Goal: Task Accomplishment & Management: Use online tool/utility

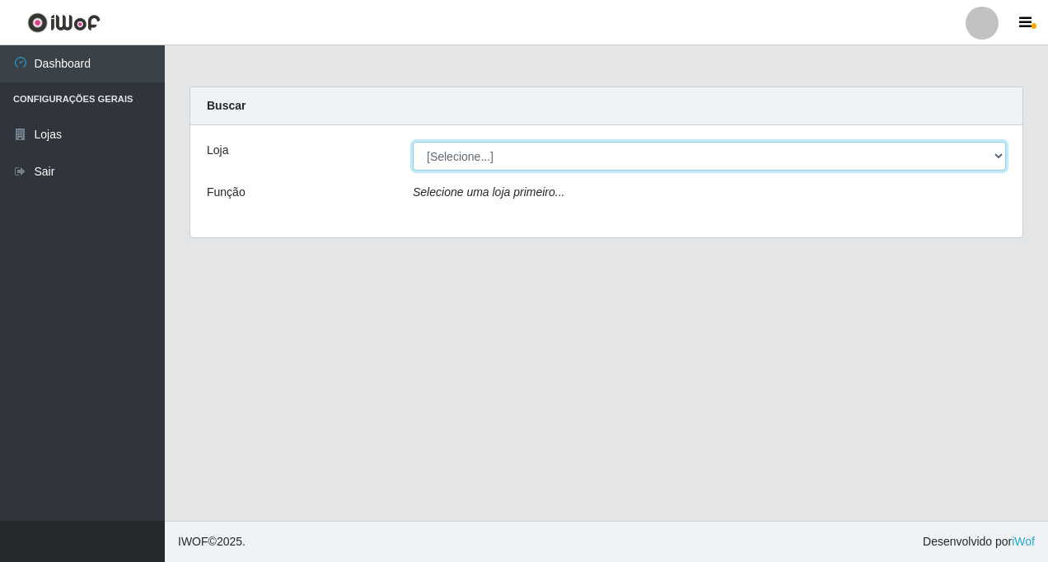
click at [998, 152] on select "[Selecione...] Rede Fácil Construção" at bounding box center [709, 156] width 593 height 29
select select "318"
click at [413, 142] on select "[Selecione...] Rede Fácil Construção" at bounding box center [709, 156] width 593 height 29
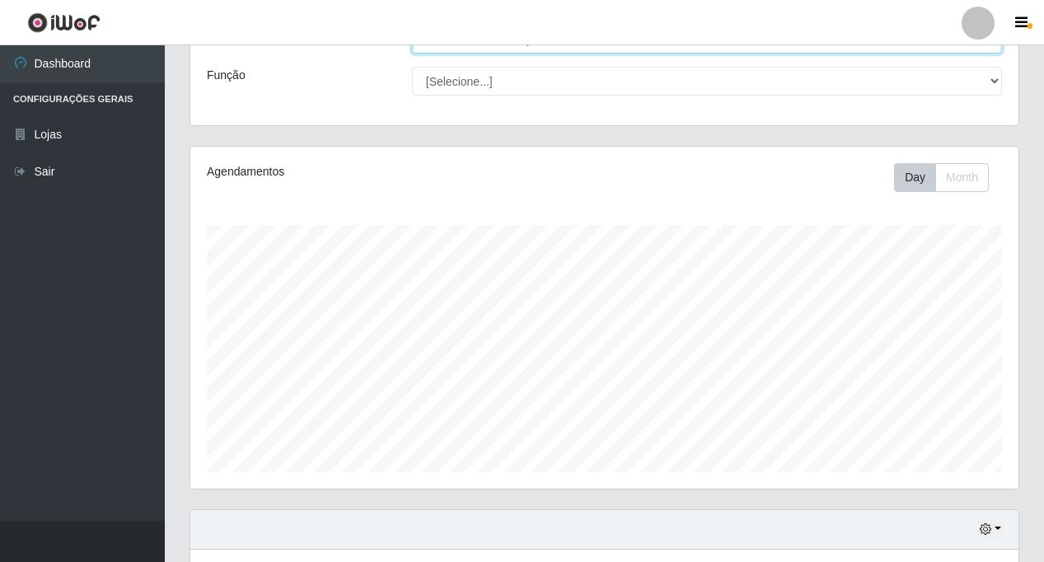
scroll to position [325, 0]
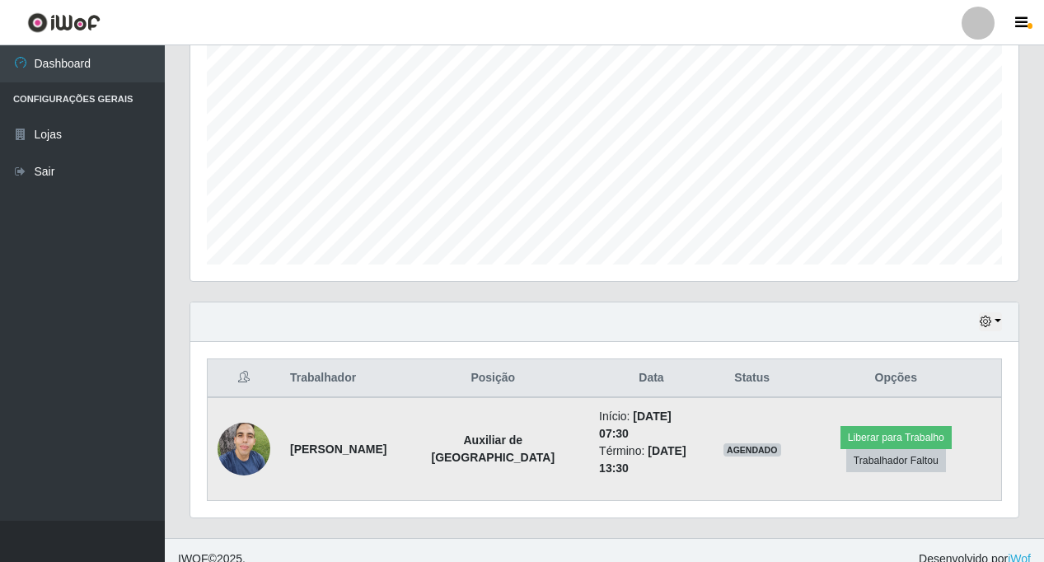
click at [243, 438] on img at bounding box center [243, 449] width 53 height 70
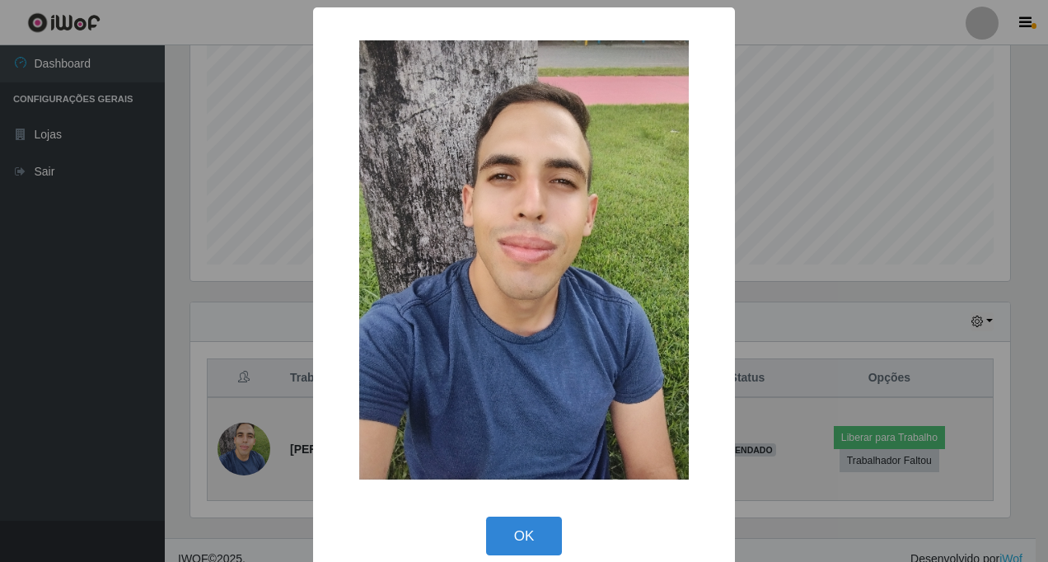
click at [243, 437] on div "× OK Cancel" at bounding box center [524, 281] width 1048 height 562
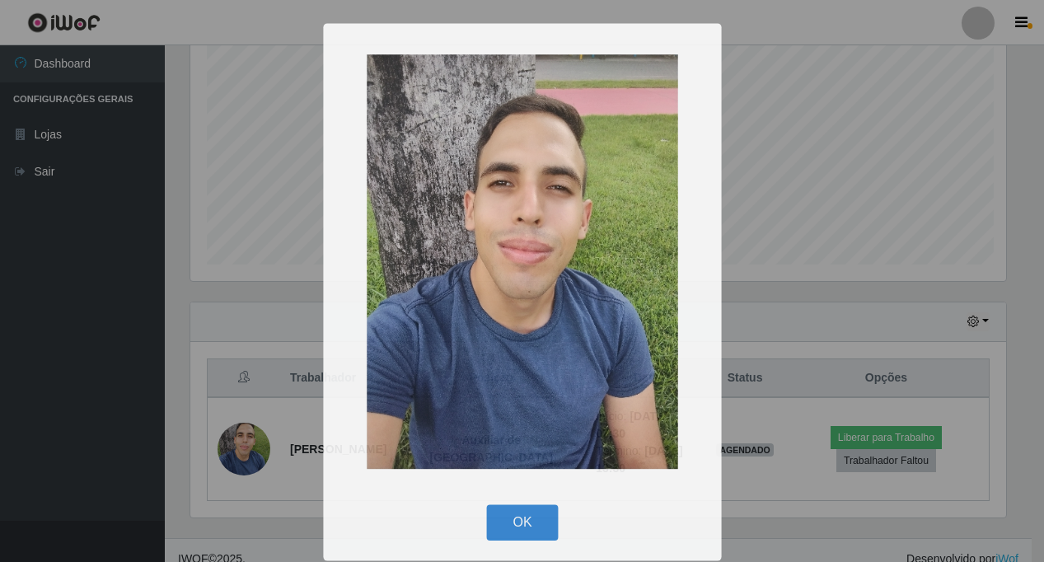
scroll to position [342, 828]
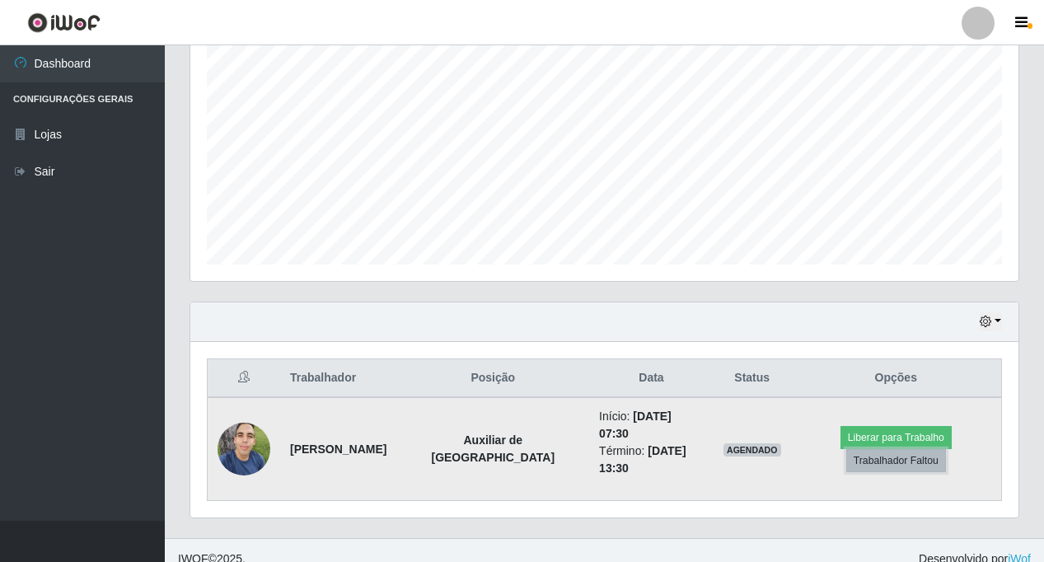
click at [905, 451] on button "Trabalhador Faltou" at bounding box center [896, 460] width 100 height 23
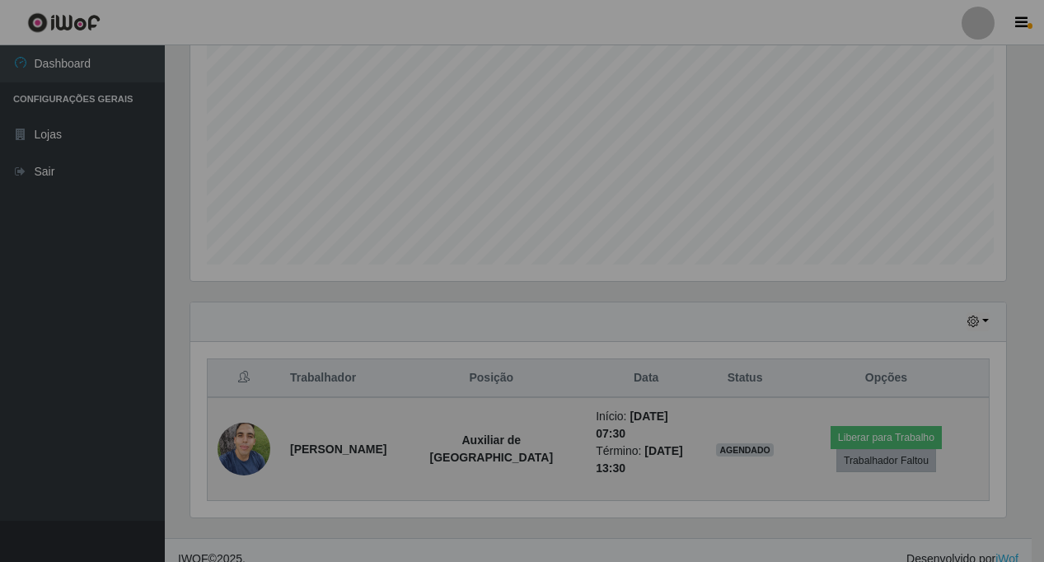
click at [905, 451] on div "Atenção! × O trabalhador faltante pode ser negativado e pode perder acesso a fe…" at bounding box center [522, 281] width 1044 height 562
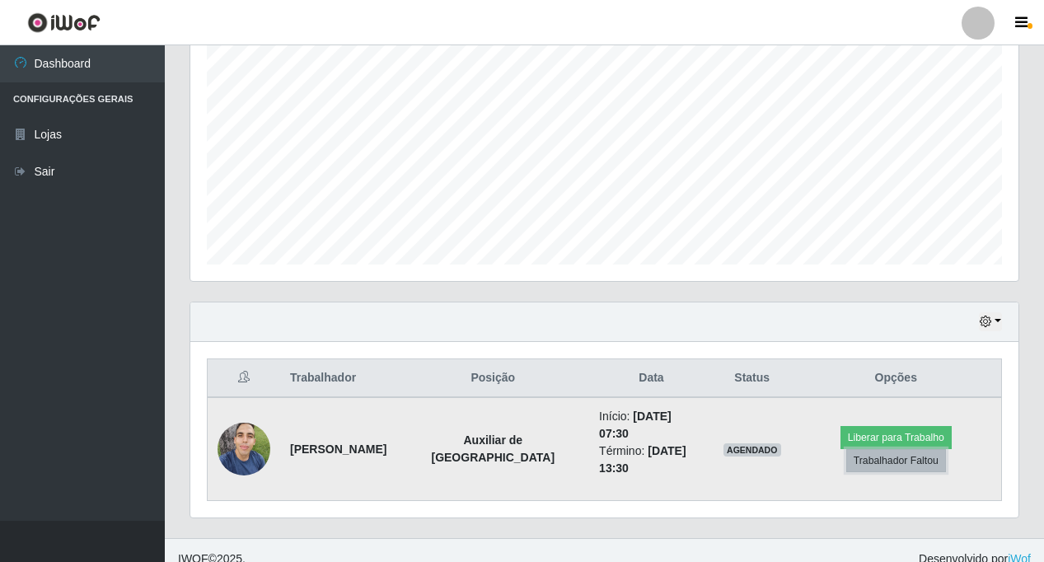
click at [905, 451] on button "Trabalhador Faltou" at bounding box center [896, 460] width 100 height 23
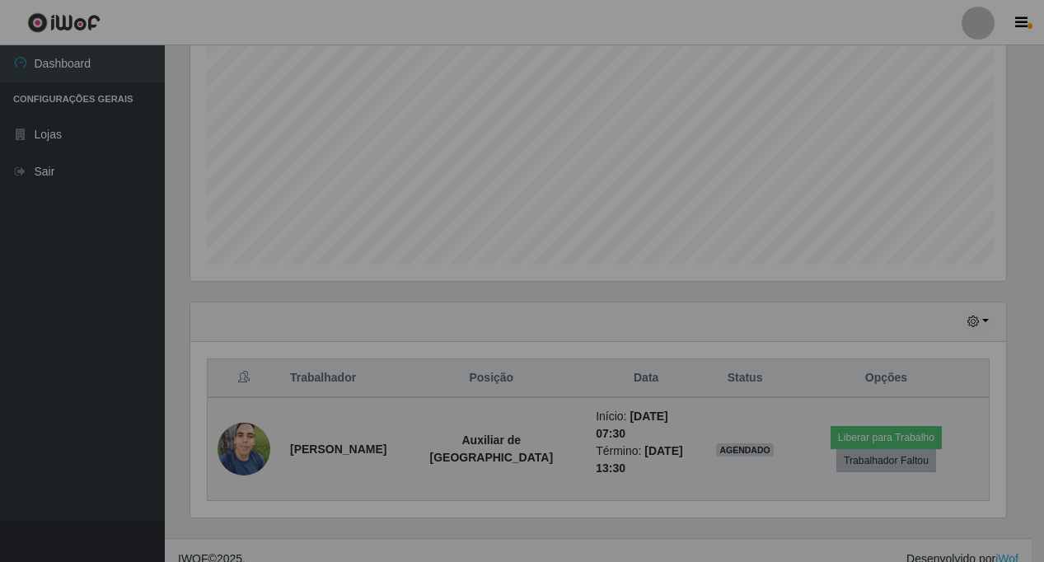
scroll to position [342, 820]
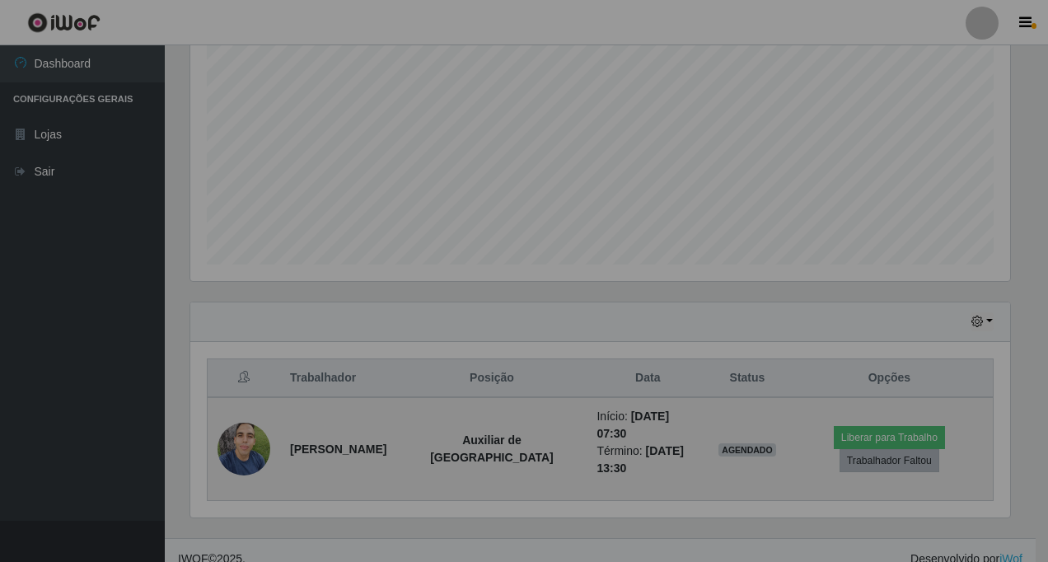
click at [905, 451] on div "Atenção! × O trabalhador faltante pode ser negativado e pode perder acesso a fe…" at bounding box center [524, 281] width 1048 height 562
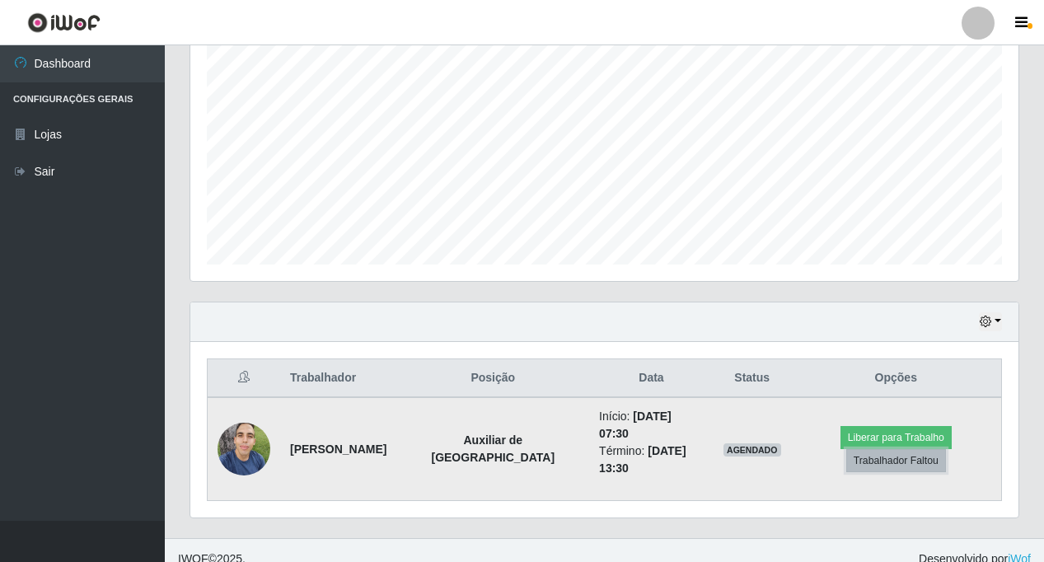
scroll to position [342, 828]
click at [884, 456] on button "Trabalhador Faltou" at bounding box center [896, 460] width 100 height 23
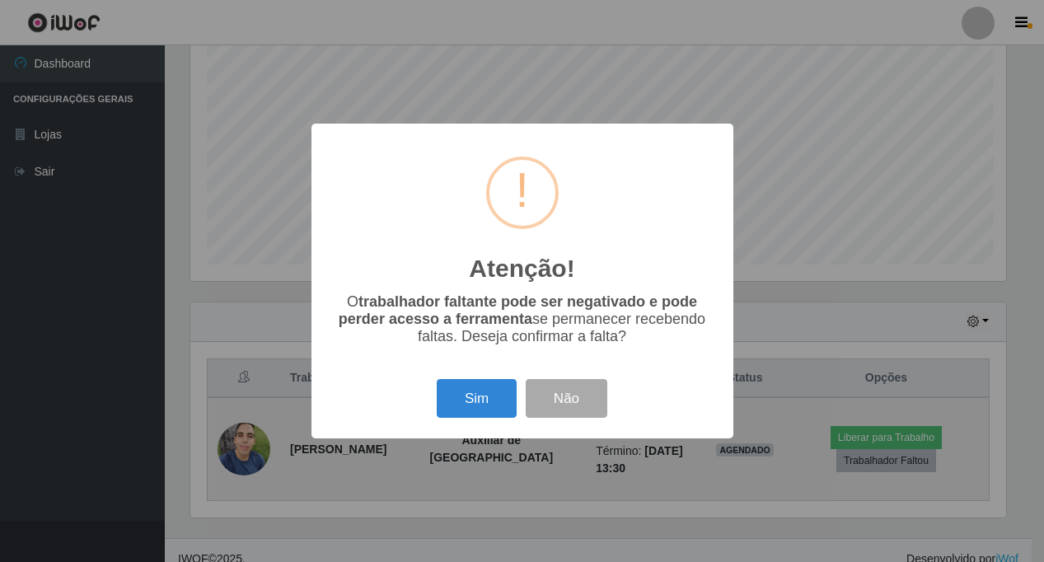
click at [884, 456] on div "Atenção! × O trabalhador faltante pode ser negativado e pode perder acesso a fe…" at bounding box center [522, 281] width 1044 height 562
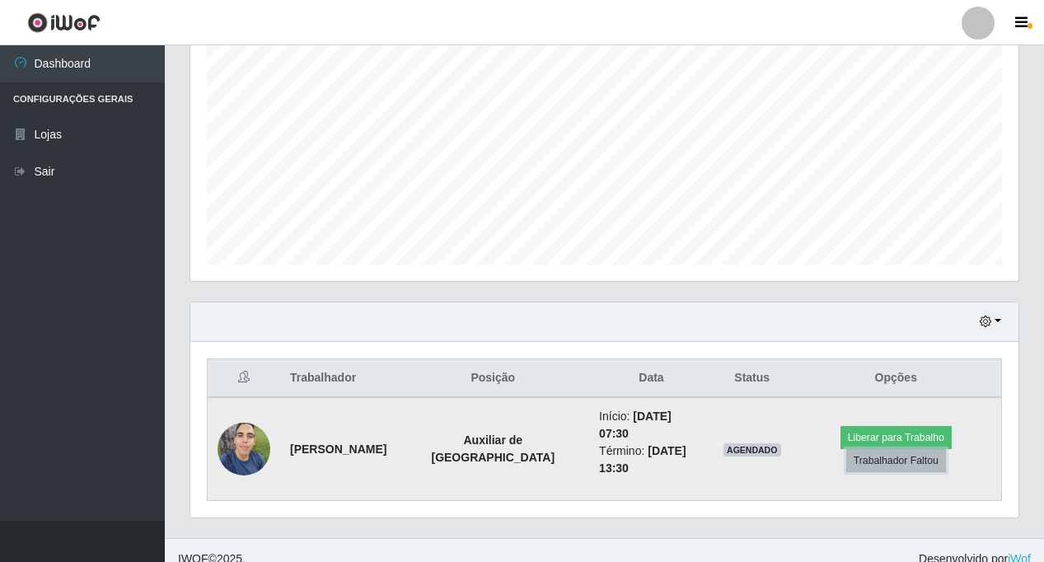
drag, startPoint x: 884, startPoint y: 456, endPoint x: 919, endPoint y: 456, distance: 35.4
click at [919, 456] on button "Trabalhador Faltou" at bounding box center [896, 460] width 100 height 23
drag, startPoint x: 919, startPoint y: 456, endPoint x: 856, endPoint y: 453, distance: 63.5
click at [856, 453] on button "Trabalhador Faltou" at bounding box center [896, 460] width 100 height 23
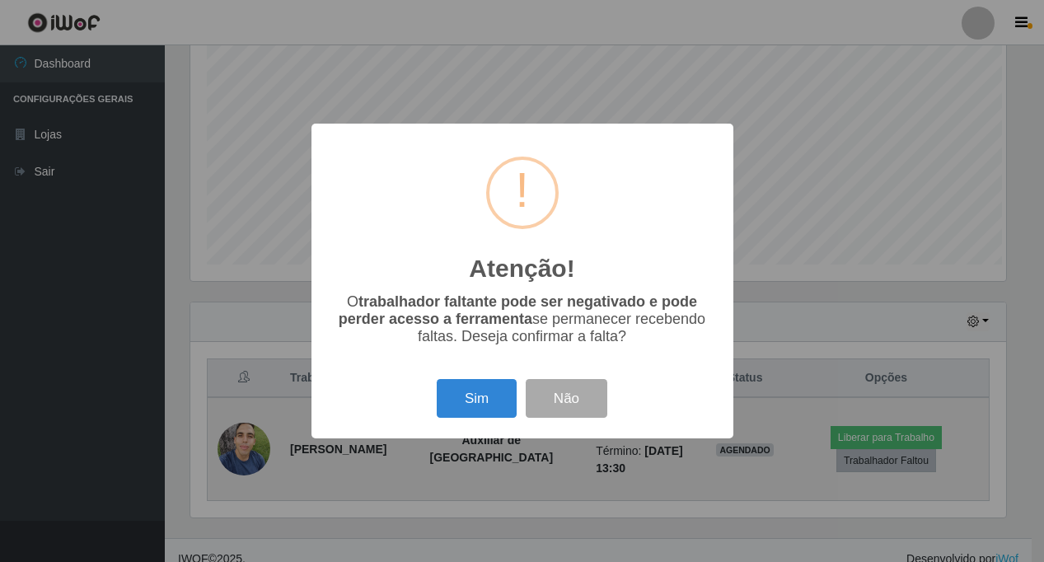
click at [856, 453] on div "Atenção! × O trabalhador faltante pode ser negativado e pode perder acesso a fe…" at bounding box center [522, 281] width 1044 height 562
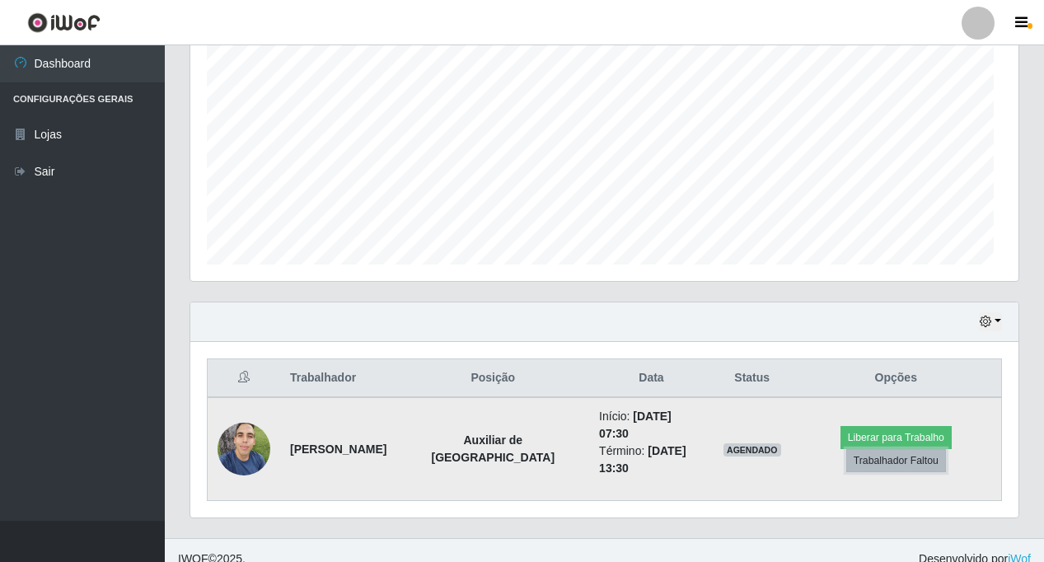
click at [856, 453] on button "Trabalhador Faltou" at bounding box center [896, 460] width 100 height 23
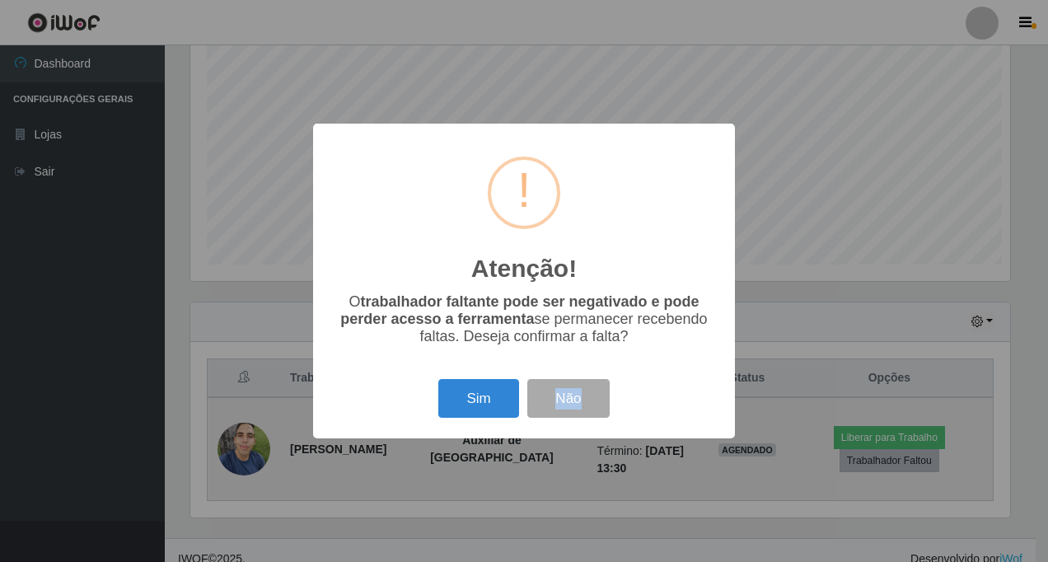
click at [856, 453] on div "Atenção! × O trabalhador faltante pode ser negativado e pode perder acesso a fe…" at bounding box center [524, 281] width 1048 height 562
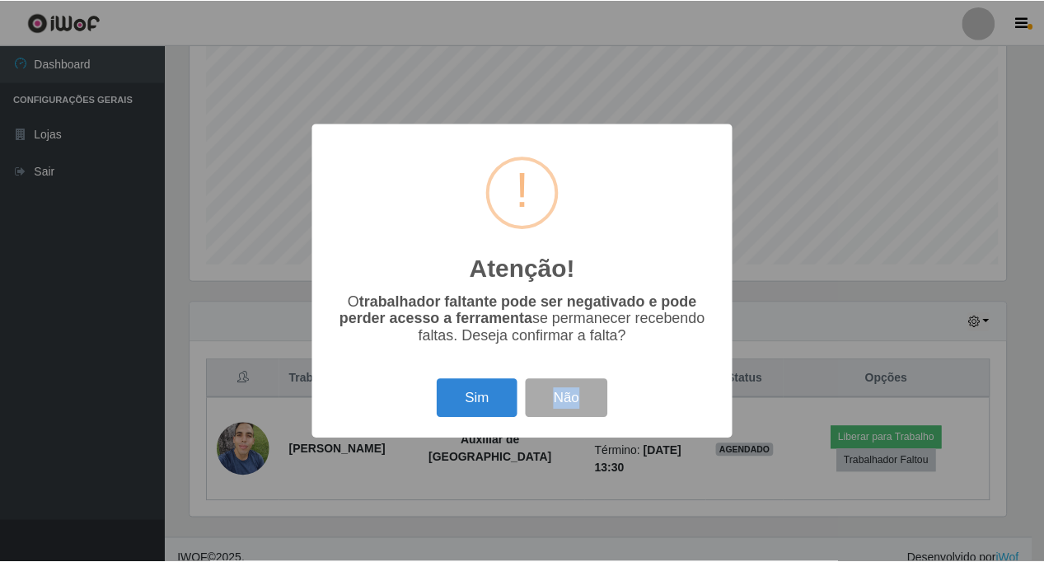
scroll to position [342, 820]
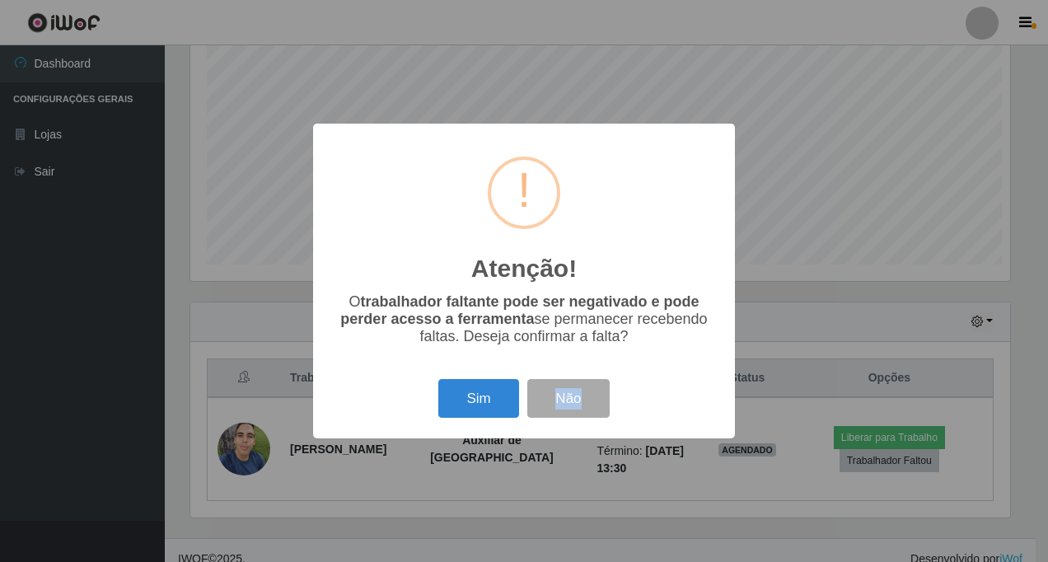
click at [856, 453] on div "Atenção! × O trabalhador faltante pode ser negativado e pode perder acesso a fe…" at bounding box center [524, 281] width 1048 height 562
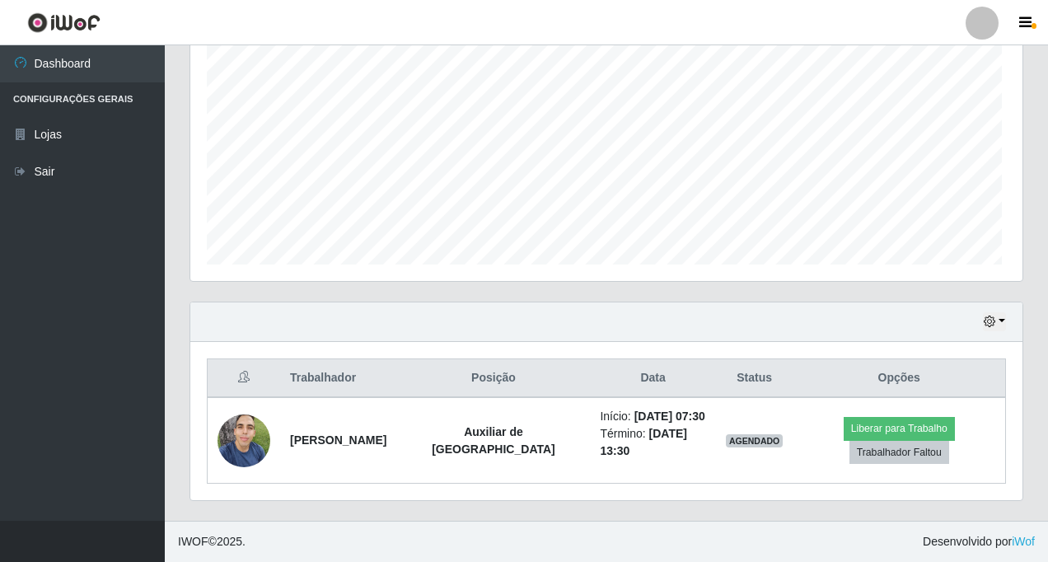
scroll to position [342, 828]
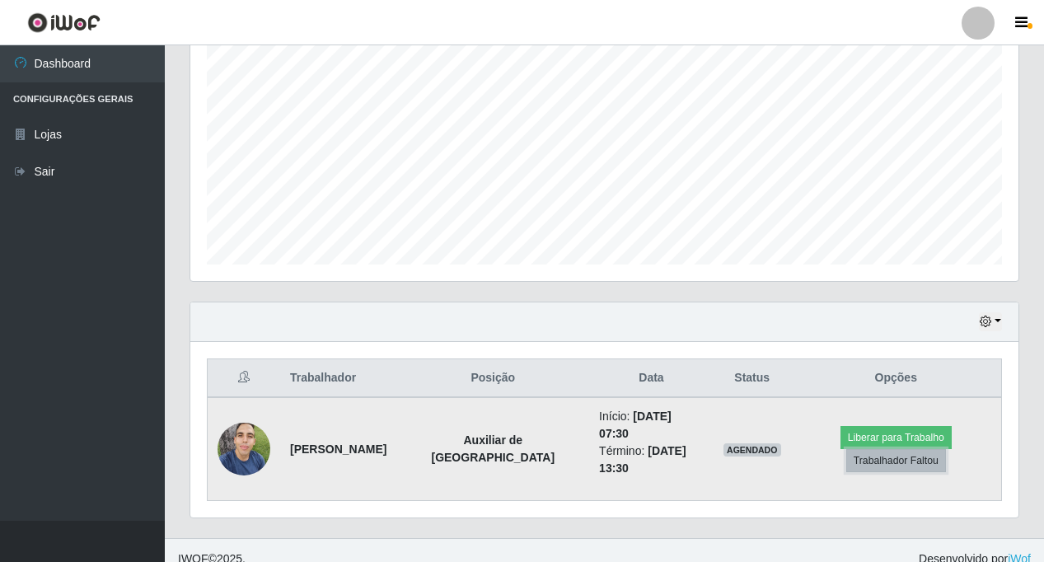
click at [857, 453] on button "Trabalhador Faltou" at bounding box center [896, 460] width 100 height 23
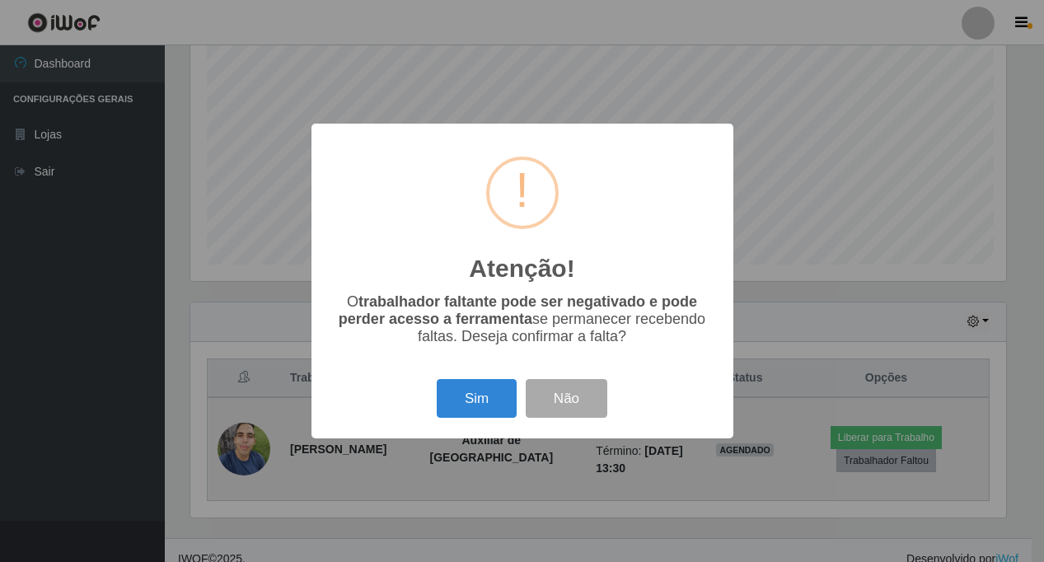
scroll to position [342, 820]
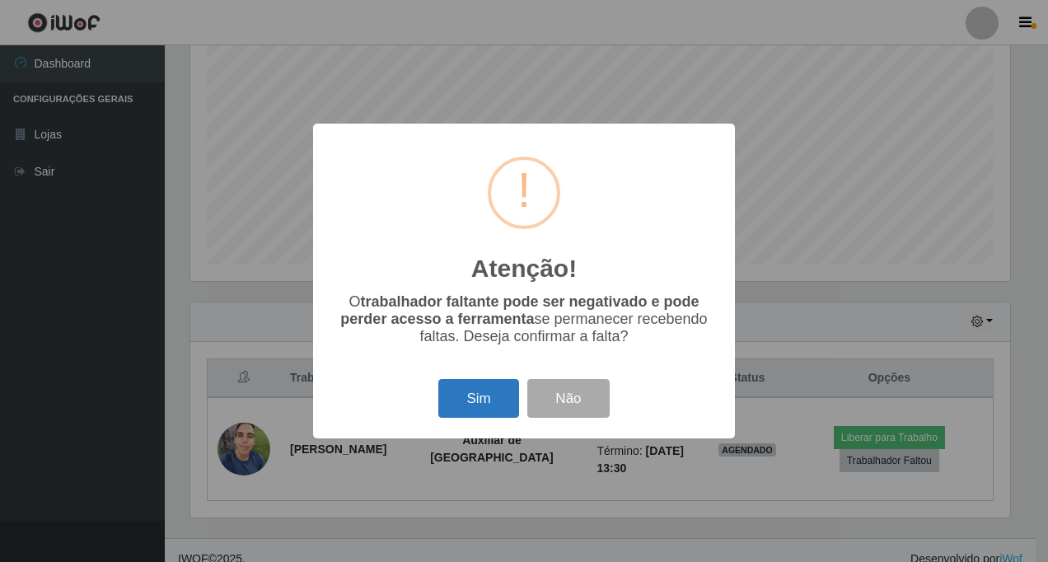
click at [455, 395] on button "Sim" at bounding box center [478, 398] width 80 height 39
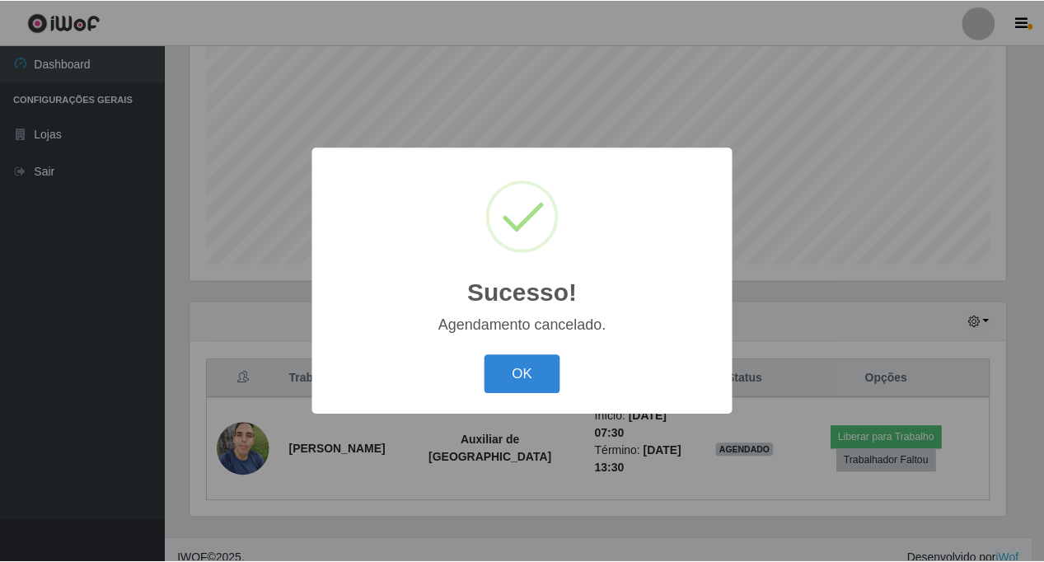
scroll to position [0, 0]
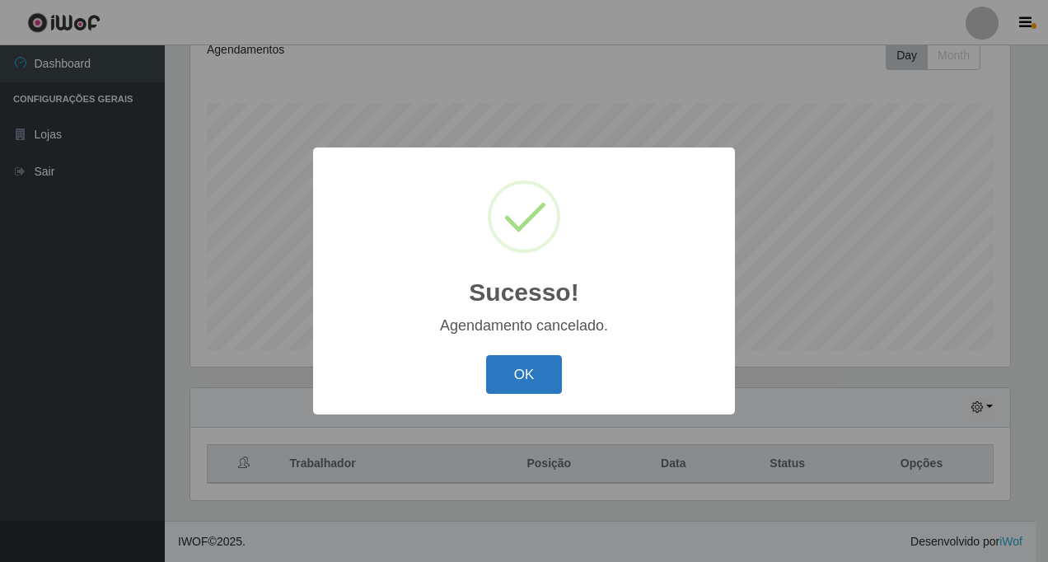
click at [506, 374] on button "OK" at bounding box center [524, 374] width 77 height 39
